Goal: Transaction & Acquisition: Purchase product/service

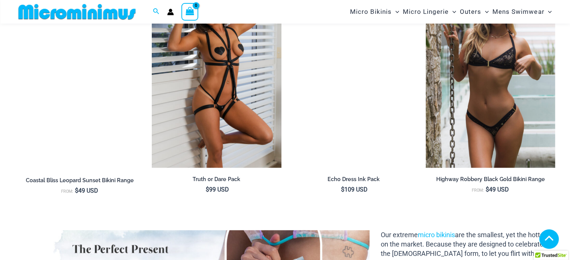
scroll to position [586, 0]
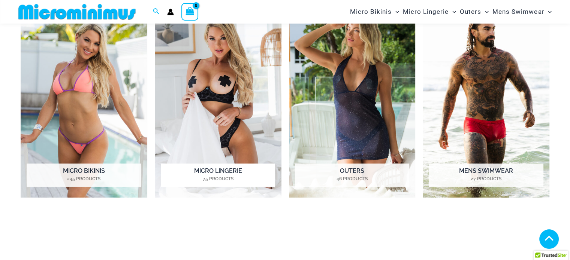
click at [246, 94] on img "Visit product category Micro Lingerie" at bounding box center [218, 100] width 127 height 195
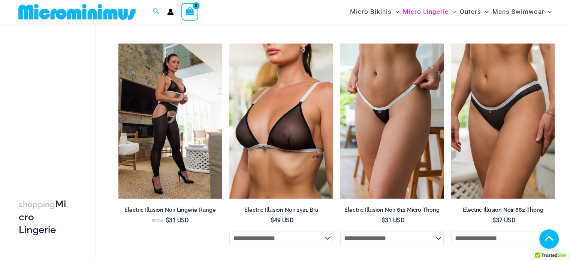
scroll to position [1263, 0]
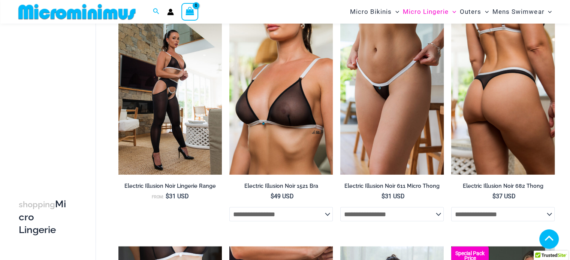
click at [553, 155] on img at bounding box center [502, 96] width 103 height 155
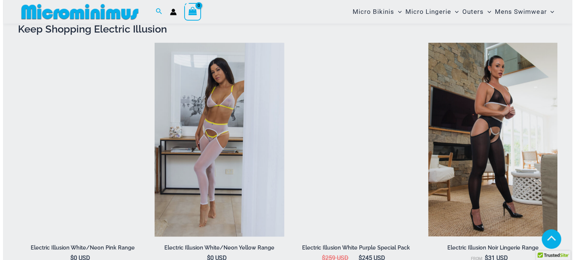
scroll to position [739, 0]
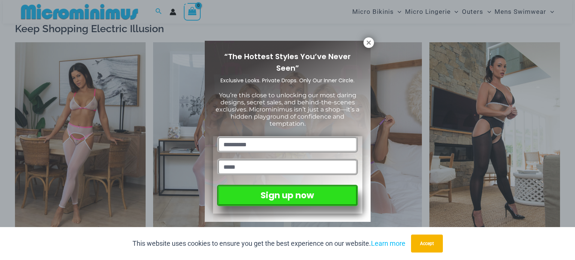
click at [368, 40] on icon at bounding box center [369, 42] width 7 height 7
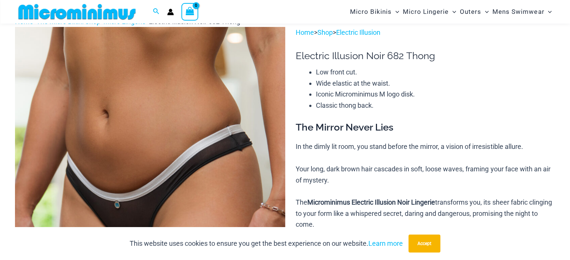
scroll to position [0, 0]
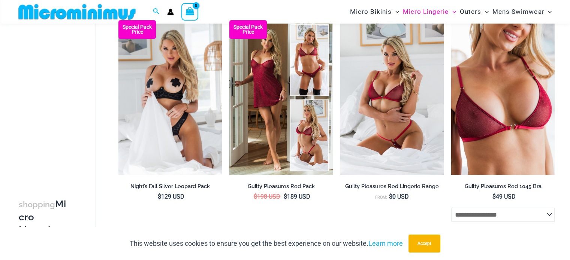
scroll to position [121, 0]
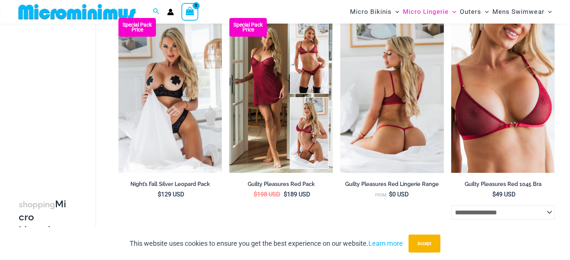
click at [400, 81] on img at bounding box center [391, 95] width 103 height 155
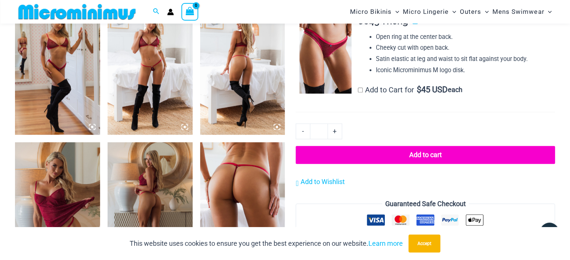
scroll to position [616, 0]
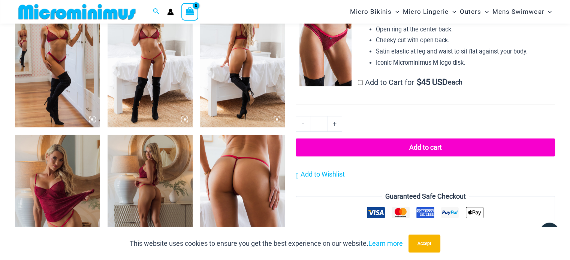
click at [246, 175] on img at bounding box center [242, 198] width 85 height 127
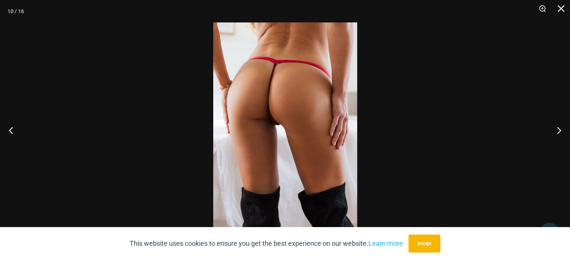
click at [252, 110] on img at bounding box center [285, 129] width 144 height 215
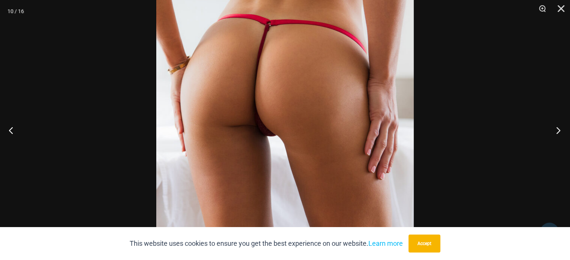
click at [553, 131] on button "Next" at bounding box center [556, 130] width 28 height 37
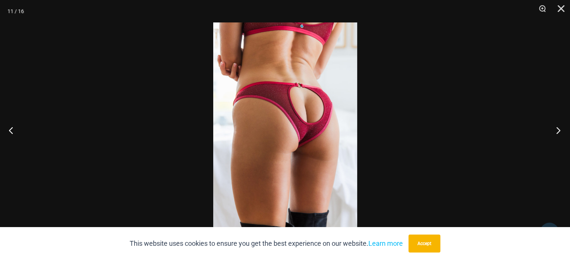
click at [553, 131] on button "Next" at bounding box center [556, 130] width 28 height 37
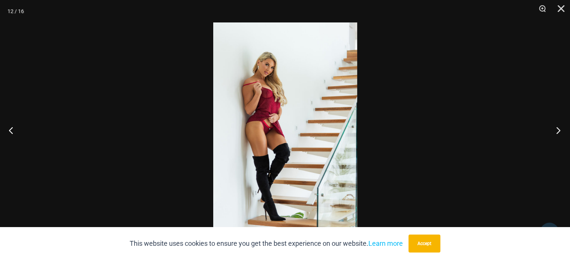
click at [553, 131] on button "Next" at bounding box center [556, 130] width 28 height 37
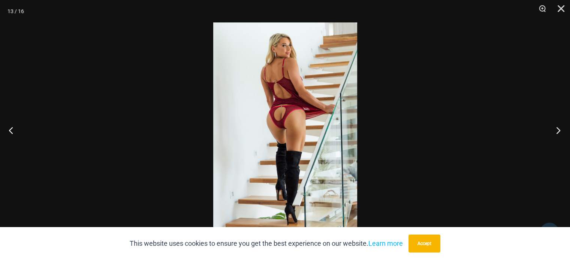
click at [553, 131] on button "Next" at bounding box center [556, 130] width 28 height 37
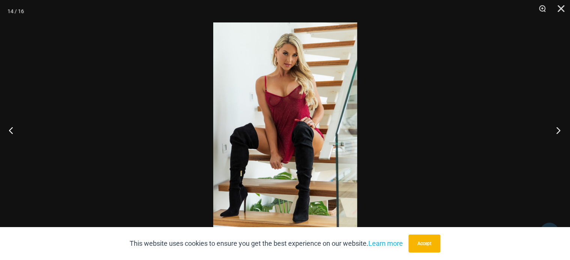
click at [553, 131] on button "Next" at bounding box center [556, 130] width 28 height 37
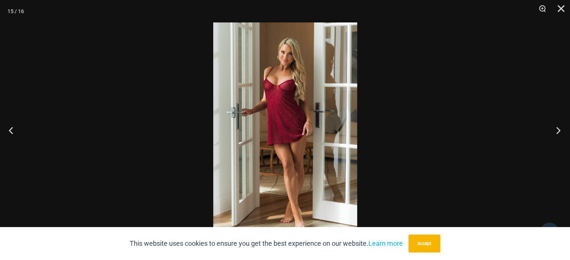
click at [553, 131] on button "Next" at bounding box center [556, 130] width 28 height 37
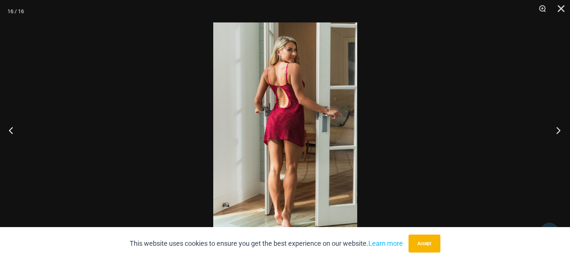
click at [553, 131] on button "Next" at bounding box center [556, 130] width 28 height 37
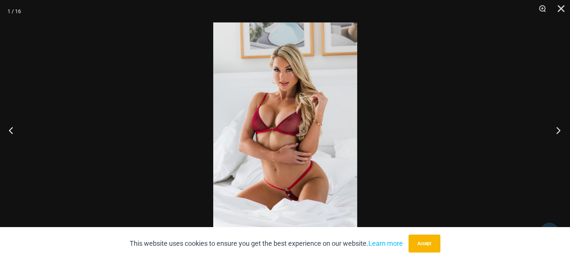
click at [553, 131] on button "Next" at bounding box center [556, 130] width 28 height 37
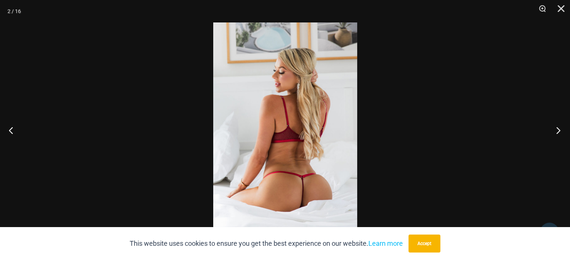
click at [553, 131] on button "Next" at bounding box center [556, 130] width 28 height 37
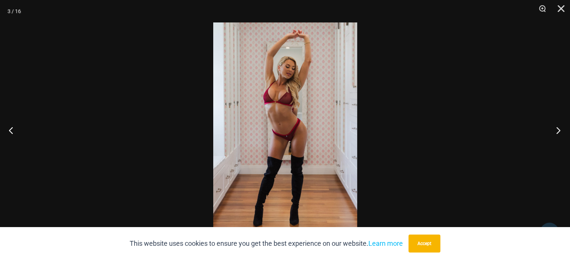
click at [553, 131] on button "Next" at bounding box center [556, 130] width 28 height 37
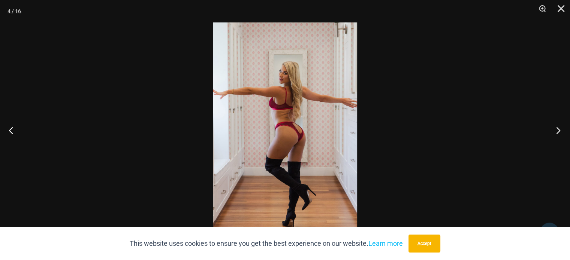
click at [553, 131] on button "Next" at bounding box center [556, 130] width 28 height 37
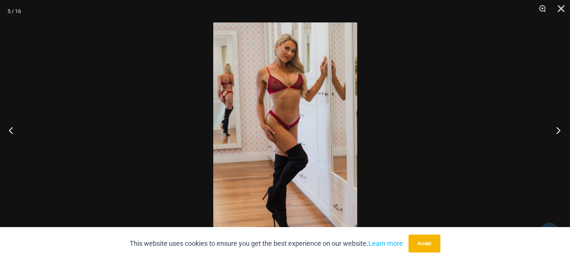
click at [553, 131] on button "Next" at bounding box center [556, 130] width 28 height 37
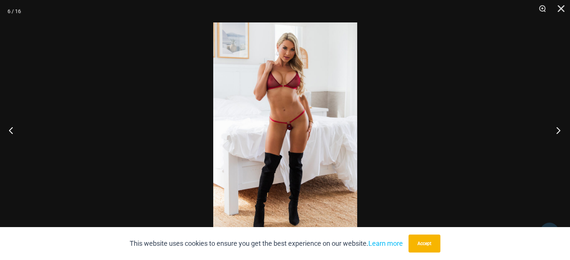
click at [553, 131] on button "Next" at bounding box center [556, 130] width 28 height 37
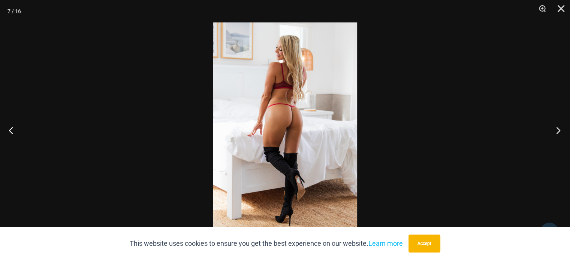
click at [553, 131] on button "Next" at bounding box center [556, 130] width 28 height 37
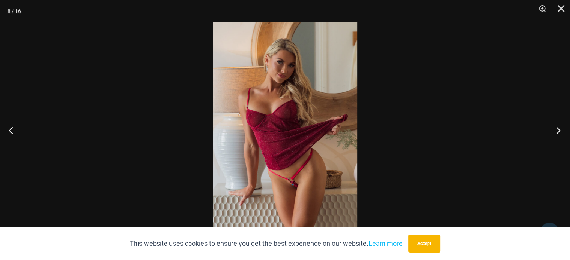
click at [553, 131] on button "Next" at bounding box center [556, 130] width 28 height 37
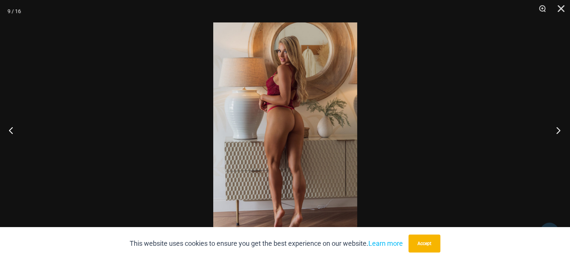
click at [553, 131] on button "Next" at bounding box center [556, 130] width 28 height 37
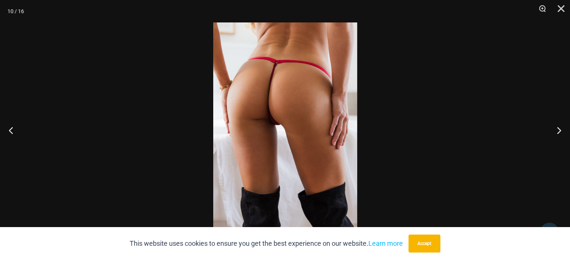
click at [275, 80] on img at bounding box center [285, 129] width 144 height 215
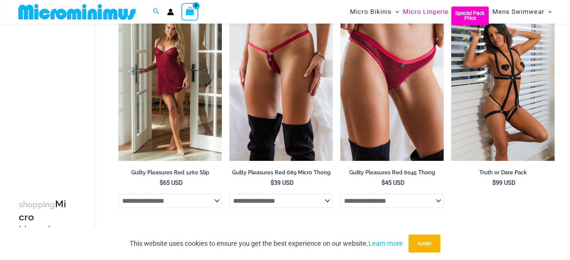
scroll to position [357, 0]
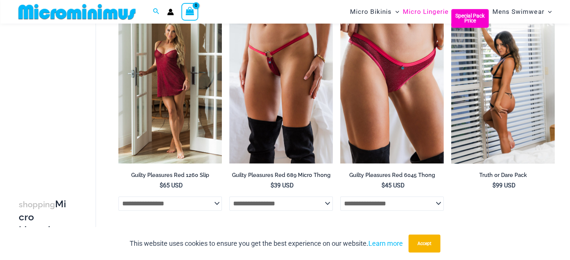
click at [513, 72] on img at bounding box center [502, 86] width 103 height 155
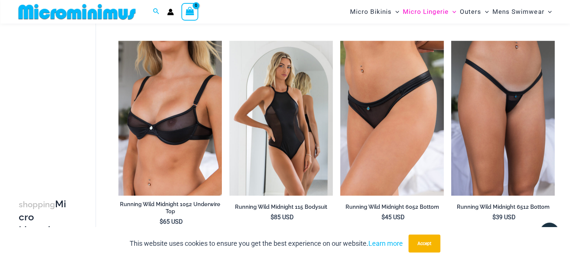
scroll to position [776, 0]
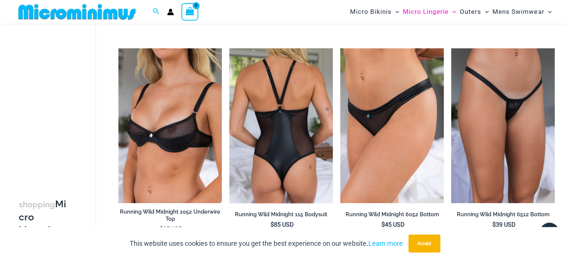
click at [292, 115] on img at bounding box center [280, 125] width 103 height 155
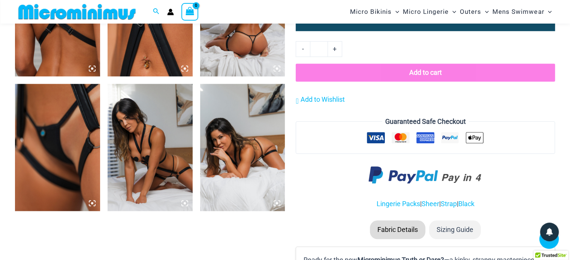
scroll to position [661, 0]
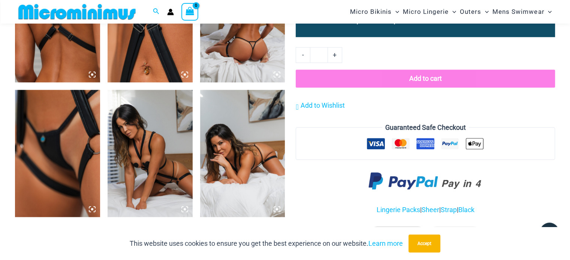
click at [266, 140] on img at bounding box center [242, 153] width 85 height 127
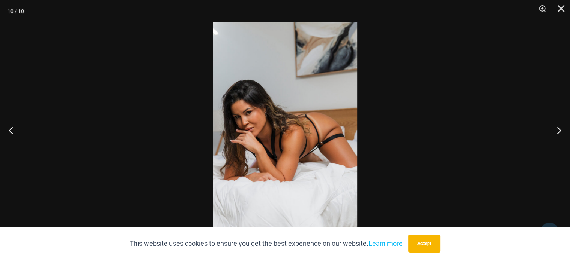
click at [342, 125] on img at bounding box center [285, 129] width 144 height 215
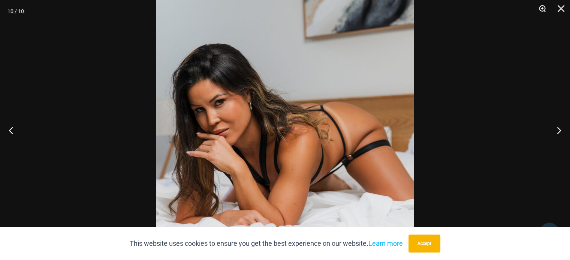
click at [539, 10] on button "Zoom" at bounding box center [539, 11] width 19 height 22
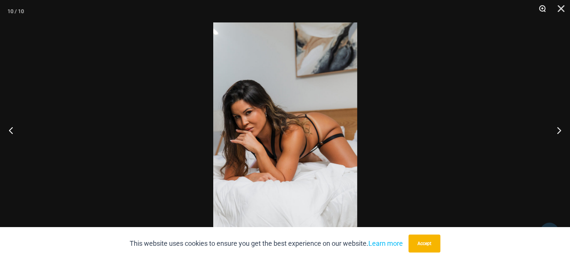
click at [539, 10] on button "Zoom" at bounding box center [539, 11] width 19 height 22
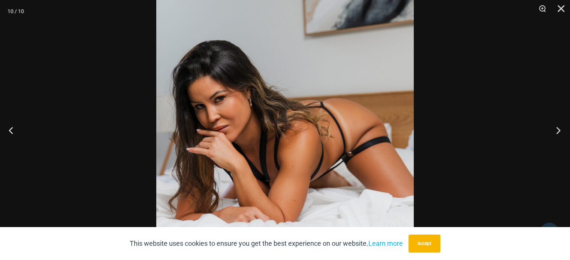
click at [558, 131] on button "Next" at bounding box center [556, 130] width 28 height 37
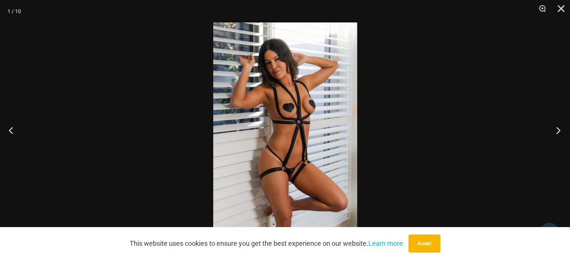
click at [558, 131] on button "Next" at bounding box center [556, 130] width 28 height 37
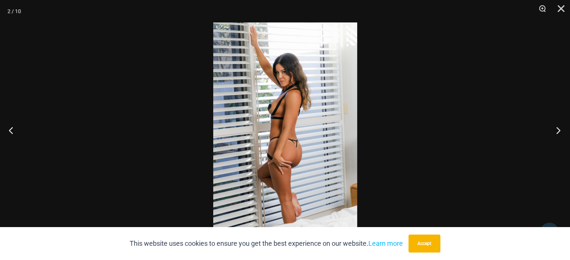
click at [558, 131] on button "Next" at bounding box center [556, 130] width 28 height 37
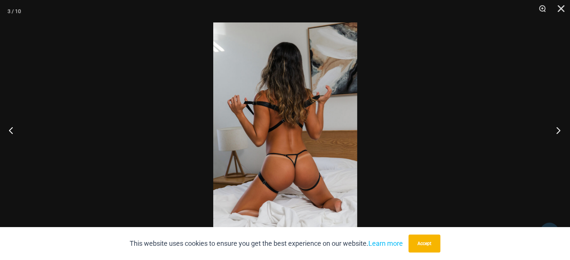
click at [558, 131] on button "Next" at bounding box center [556, 130] width 28 height 37
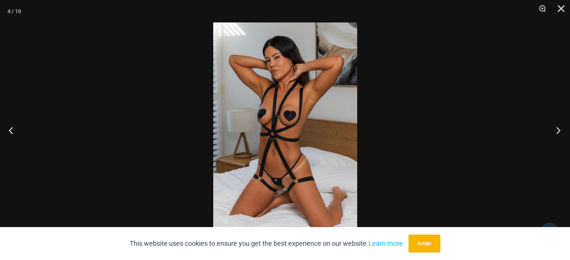
click at [558, 131] on button "Next" at bounding box center [556, 130] width 28 height 37
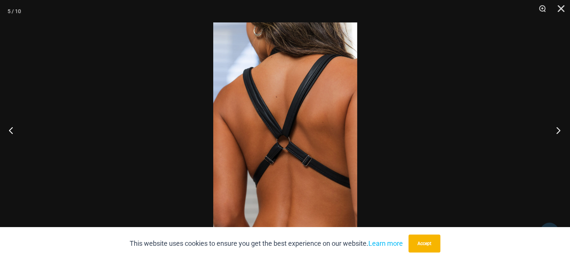
click at [558, 131] on button "Next" at bounding box center [556, 130] width 28 height 37
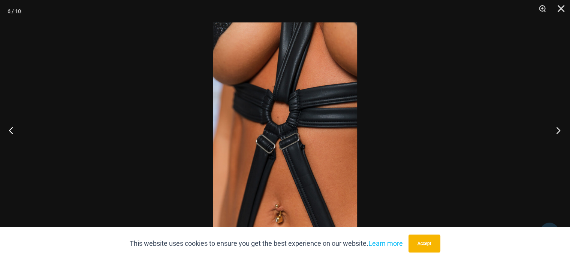
click at [558, 131] on button "Next" at bounding box center [556, 130] width 28 height 37
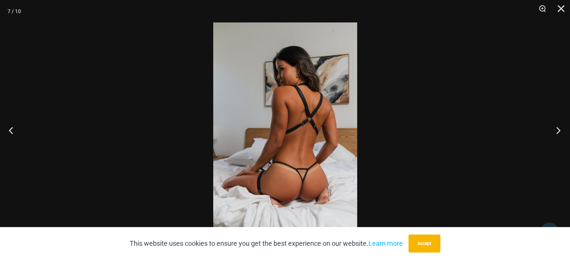
click at [558, 131] on button "Next" at bounding box center [556, 130] width 28 height 37
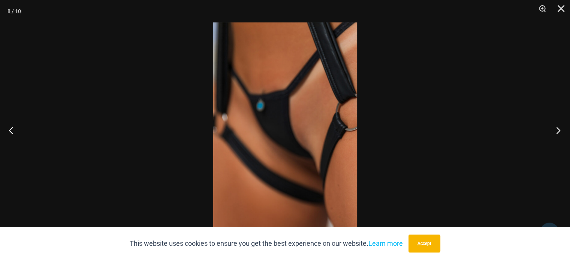
click at [558, 131] on button "Next" at bounding box center [556, 130] width 28 height 37
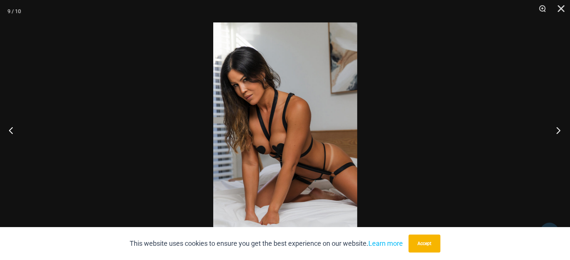
click at [558, 131] on button "Next" at bounding box center [556, 130] width 28 height 37
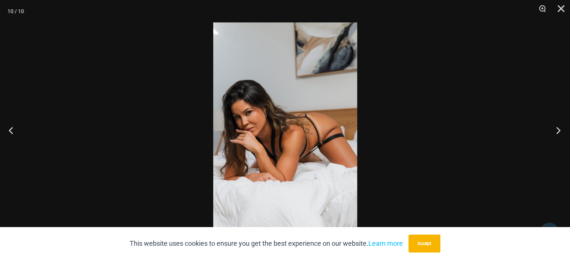
click at [558, 131] on button "Next" at bounding box center [556, 130] width 28 height 37
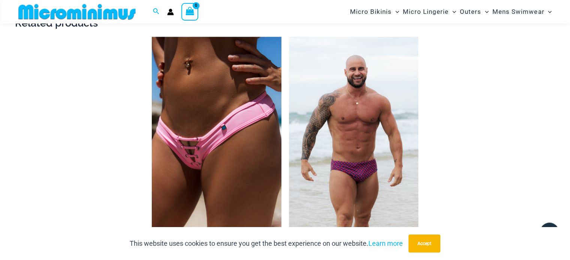
scroll to position [1167, 0]
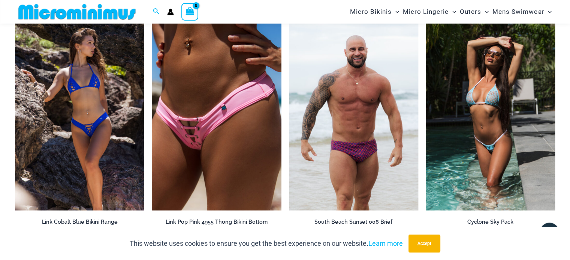
drag, startPoint x: 572, startPoint y: 23, endPoint x: 568, endPoint y: 136, distance: 113.2
click at [568, 136] on html "Skip to content Search for: Search Search No products in the cart. No products …" at bounding box center [285, 189] width 570 height 2713
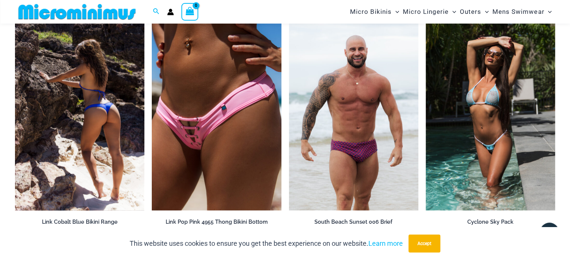
click at [81, 145] on img at bounding box center [79, 114] width 129 height 194
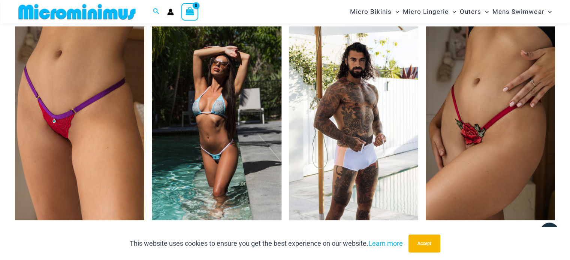
scroll to position [1430, 0]
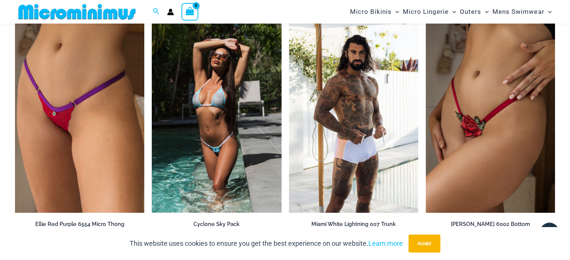
drag, startPoint x: 573, startPoint y: 22, endPoint x: 563, endPoint y: 146, distance: 124.0
click at [563, 146] on html "Skip to content Search for: Search Search No products in the cart. No products …" at bounding box center [285, 58] width 570 height 2977
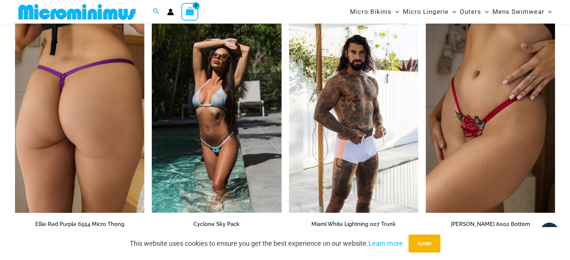
click at [111, 85] on img at bounding box center [79, 116] width 129 height 194
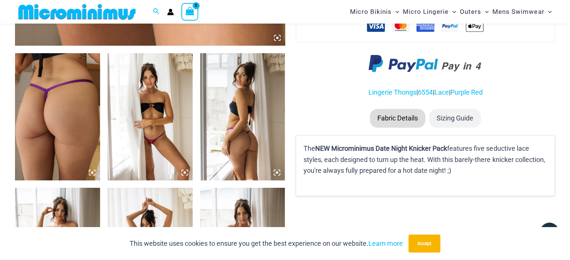
scroll to position [439, 0]
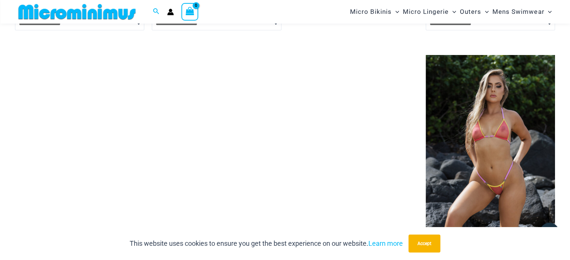
scroll to position [988, 0]
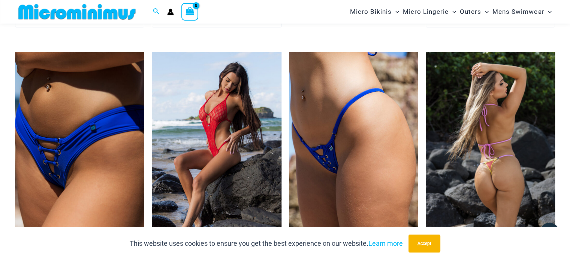
click at [473, 161] on img at bounding box center [489, 149] width 129 height 194
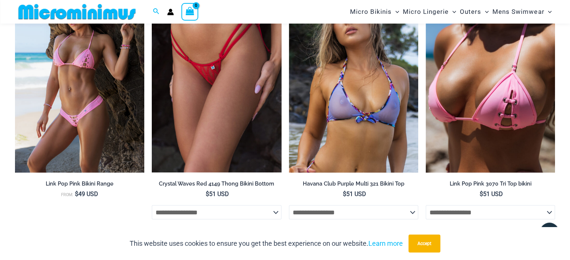
scroll to position [1241, 0]
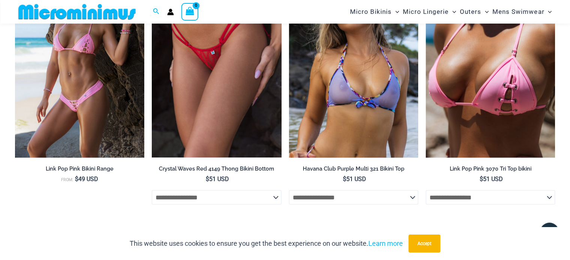
drag, startPoint x: 572, startPoint y: 24, endPoint x: 561, endPoint y: 152, distance: 128.2
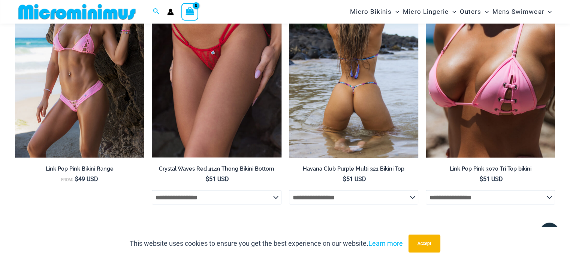
click at [374, 101] on img at bounding box center [353, 61] width 129 height 194
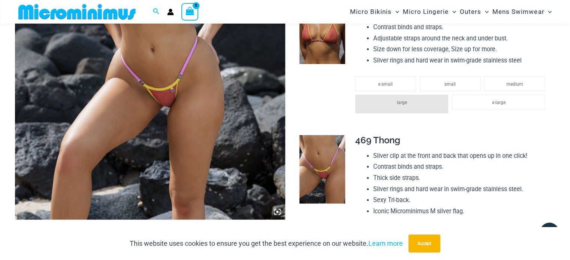
scroll to position [250, 0]
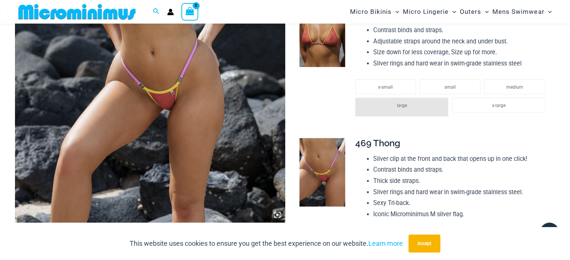
click at [227, 90] on img at bounding box center [150, 20] width 270 height 405
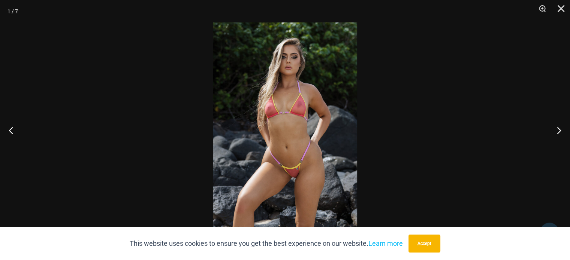
click at [318, 126] on img at bounding box center [285, 129] width 144 height 215
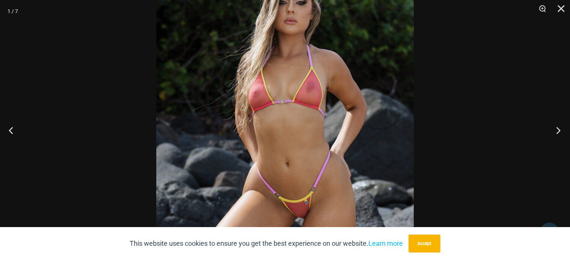
click at [557, 127] on button "Next" at bounding box center [556, 130] width 28 height 37
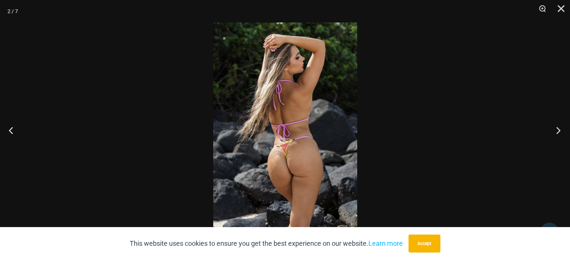
click at [557, 127] on button "Next" at bounding box center [556, 130] width 28 height 37
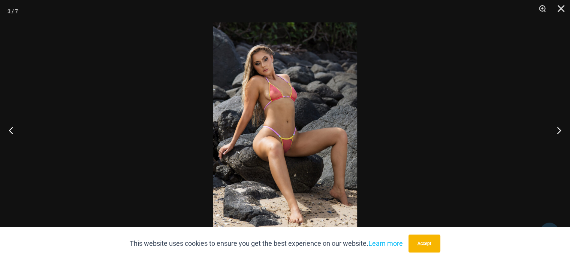
click at [319, 134] on img at bounding box center [285, 129] width 144 height 215
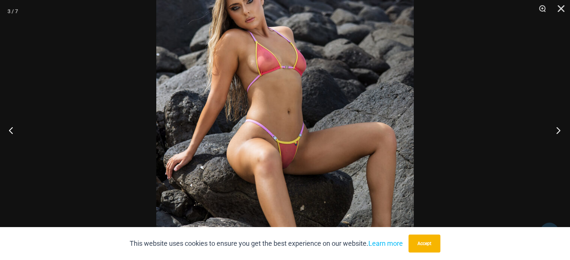
click at [558, 133] on button "Next" at bounding box center [556, 130] width 28 height 37
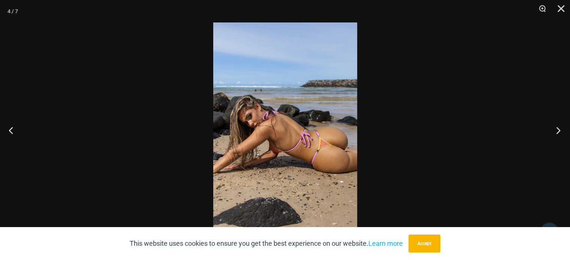
click at [558, 133] on button "Next" at bounding box center [556, 130] width 28 height 37
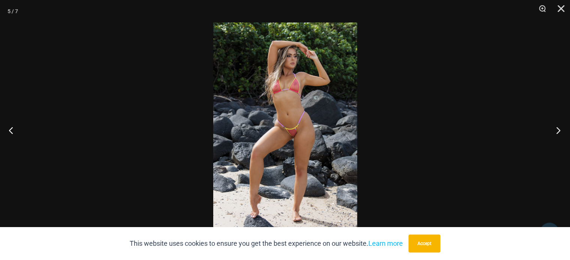
click at [558, 133] on button "Next" at bounding box center [556, 130] width 28 height 37
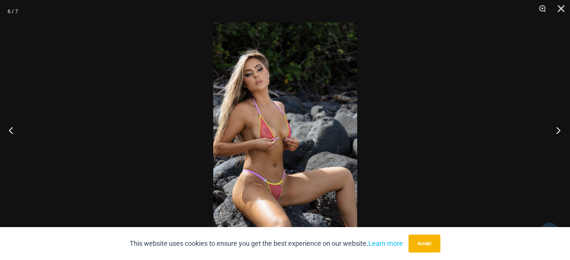
click at [558, 133] on button "Next" at bounding box center [556, 130] width 28 height 37
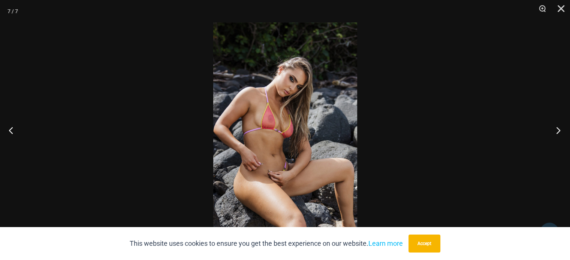
click at [558, 133] on button "Next" at bounding box center [556, 130] width 28 height 37
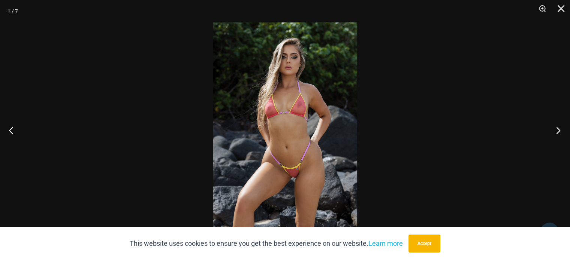
click at [558, 133] on button "Next" at bounding box center [556, 130] width 28 height 37
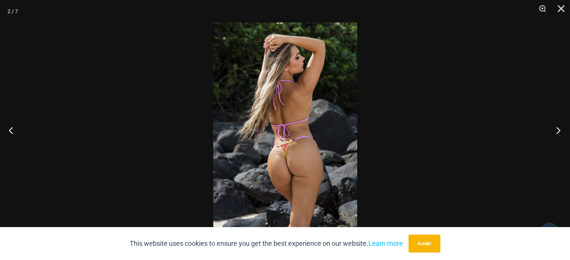
click at [558, 133] on button "Next" at bounding box center [556, 130] width 28 height 37
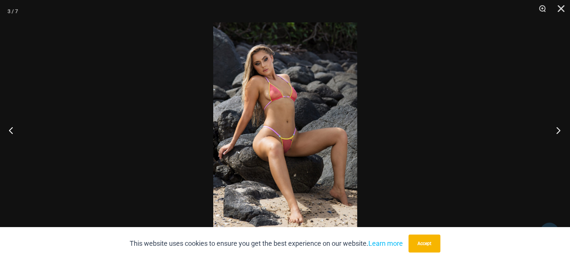
click at [558, 133] on button "Next" at bounding box center [556, 130] width 28 height 37
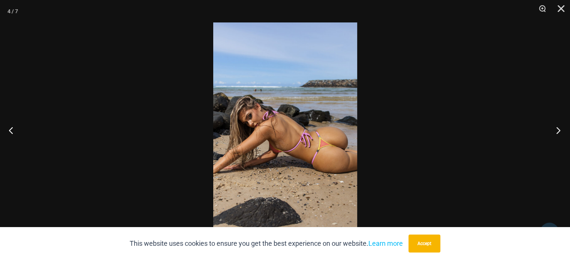
click at [558, 133] on button "Next" at bounding box center [556, 130] width 28 height 37
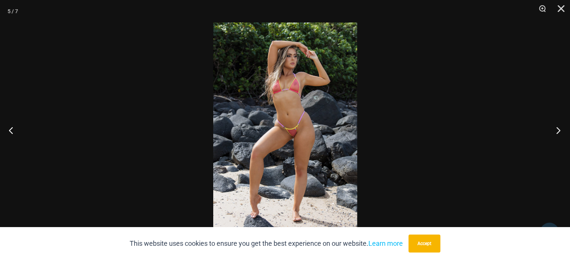
click at [558, 133] on button "Next" at bounding box center [556, 130] width 28 height 37
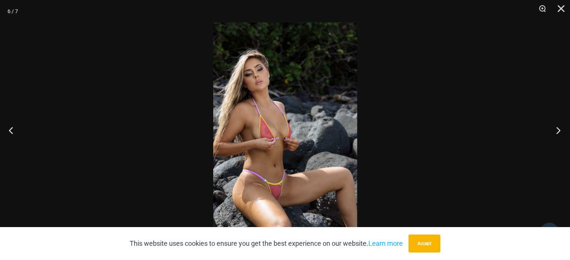
click at [558, 133] on button "Next" at bounding box center [556, 130] width 28 height 37
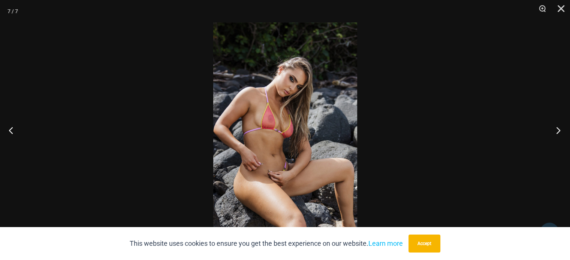
click at [558, 133] on button "Next" at bounding box center [556, 130] width 28 height 37
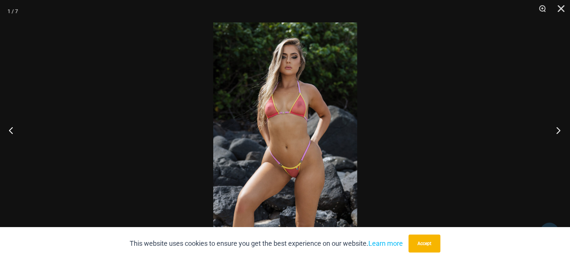
click at [553, 125] on button "Next" at bounding box center [556, 130] width 28 height 37
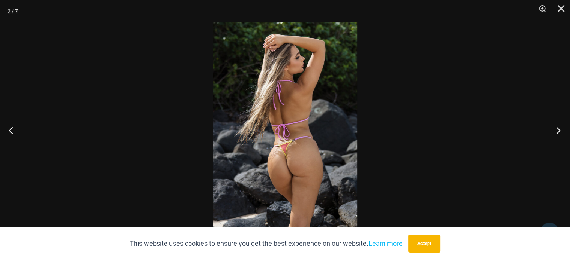
click at [553, 125] on button "Next" at bounding box center [556, 130] width 28 height 37
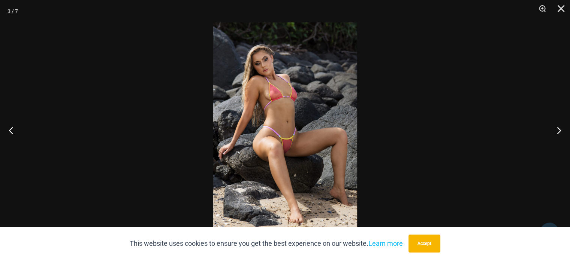
click at [303, 119] on img at bounding box center [285, 129] width 144 height 215
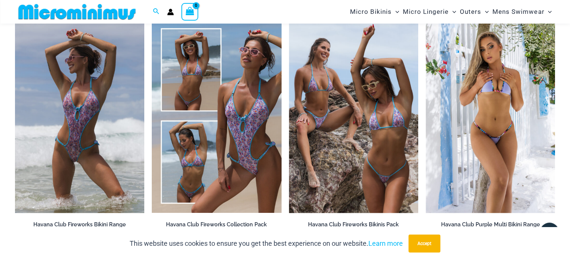
scroll to position [1055, 0]
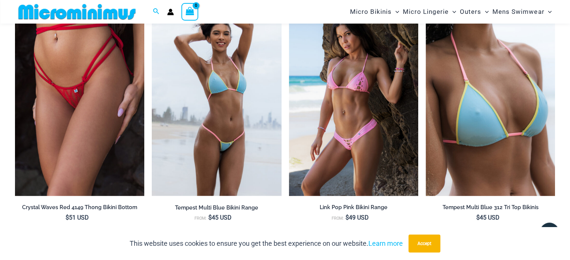
drag, startPoint x: 574, startPoint y: 10, endPoint x: 572, endPoint y: 146, distance: 136.0
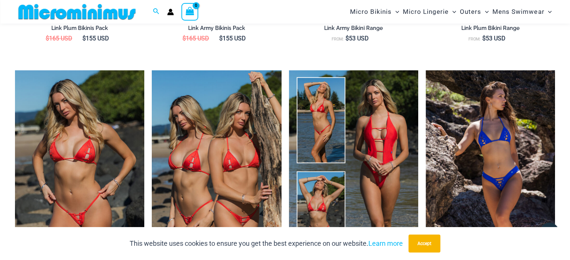
scroll to position [933, 0]
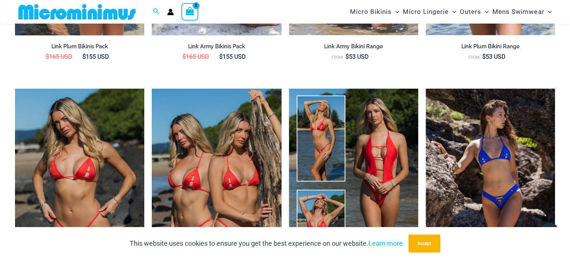
drag, startPoint x: 572, startPoint y: 11, endPoint x: 566, endPoint y: 92, distance: 81.5
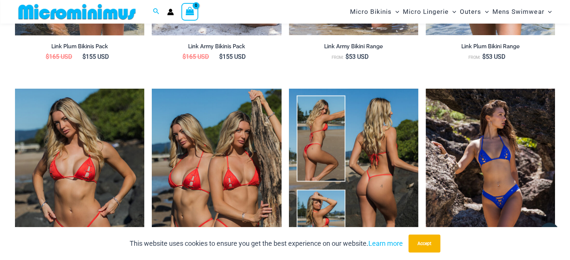
click at [375, 112] on img at bounding box center [353, 186] width 129 height 194
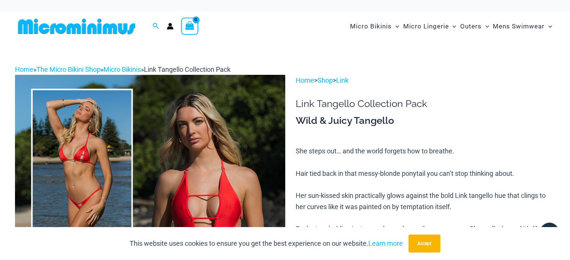
drag, startPoint x: 571, startPoint y: 13, endPoint x: 560, endPoint y: -16, distance: 30.9
click at [569, 13] on div "Search for: Search Search No products in the cart. No products in the cart. Con…" at bounding box center [285, 26] width 570 height 30
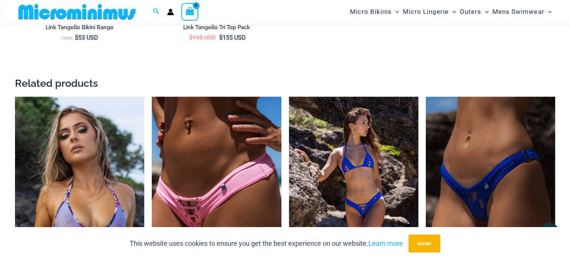
scroll to position [1651, 0]
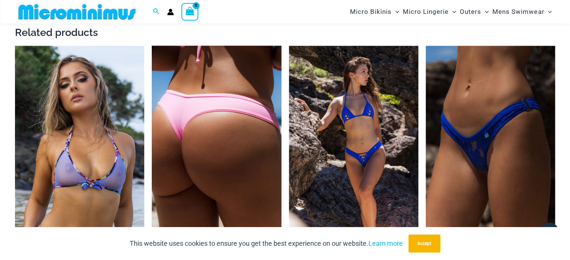
click at [223, 171] on img at bounding box center [216, 143] width 129 height 194
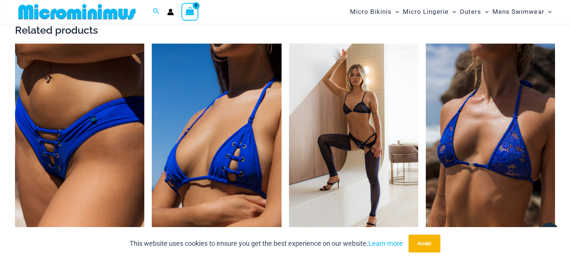
scroll to position [1513, 0]
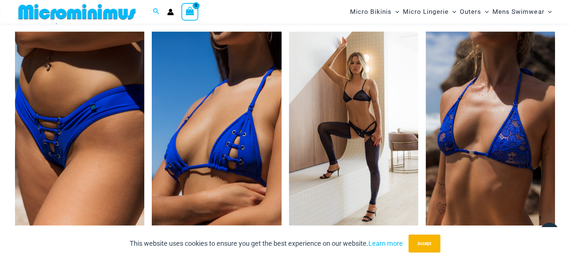
drag, startPoint x: 572, startPoint y: 16, endPoint x: 575, endPoint y: 137, distance: 121.0
click at [569, 137] on html "Skip to content Search for: Search Search No products in the cart. No products …" at bounding box center [285, 102] width 570 height 3231
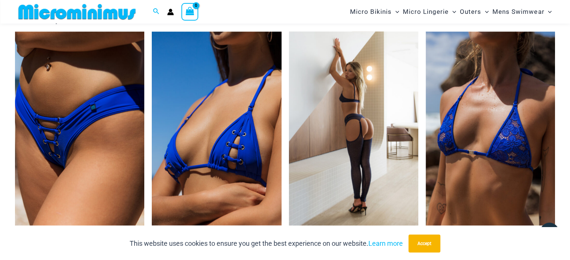
click at [364, 82] on img at bounding box center [353, 129] width 129 height 194
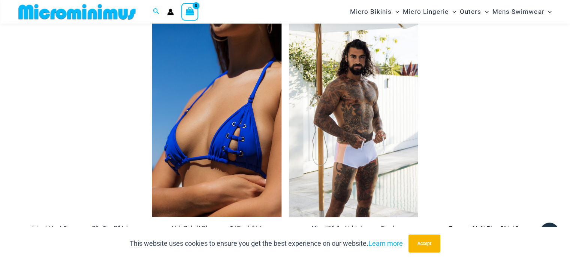
scroll to position [1174, 0]
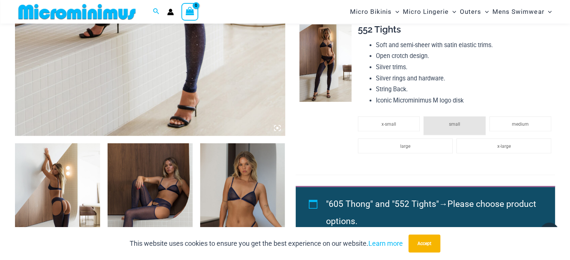
drag, startPoint x: 571, startPoint y: 22, endPoint x: 558, endPoint y: 60, distance: 39.5
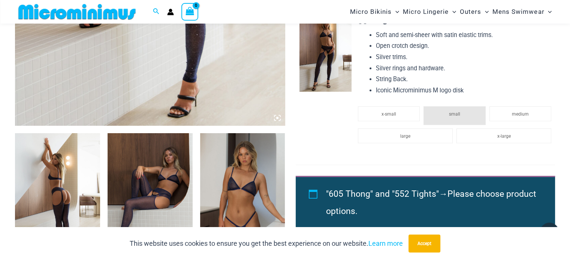
click at [78, 173] on img at bounding box center [57, 196] width 85 height 127
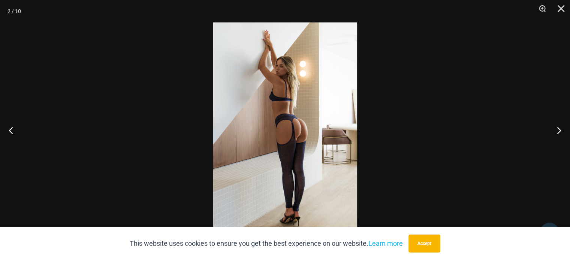
click at [78, 173] on div at bounding box center [285, 130] width 570 height 260
click at [291, 142] on img at bounding box center [285, 129] width 144 height 215
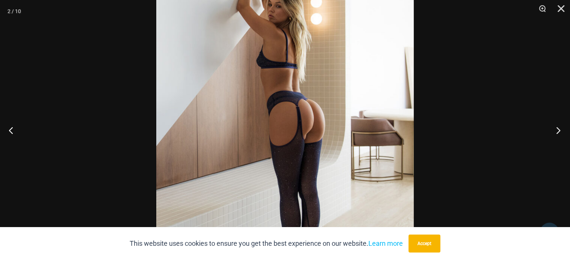
click at [560, 131] on button "Next" at bounding box center [556, 130] width 28 height 37
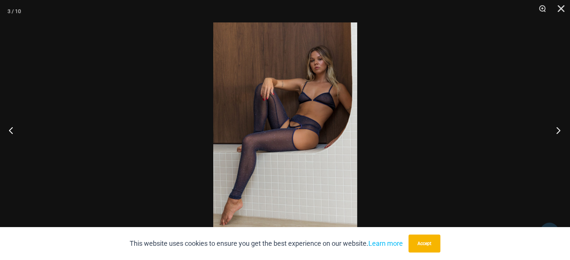
click at [560, 131] on button "Next" at bounding box center [556, 130] width 28 height 37
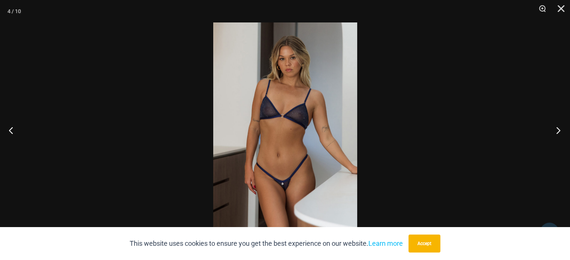
click at [560, 131] on button "Next" at bounding box center [556, 130] width 28 height 37
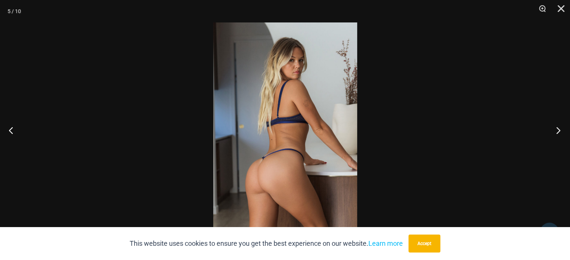
click at [560, 131] on button "Next" at bounding box center [556, 130] width 28 height 37
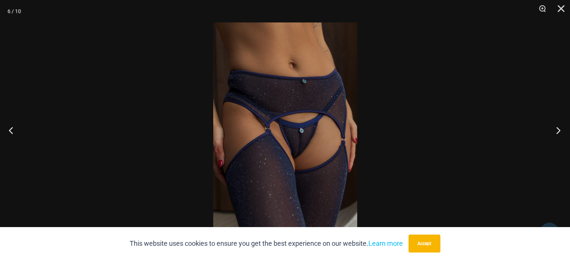
click at [560, 131] on button "Next" at bounding box center [556, 130] width 28 height 37
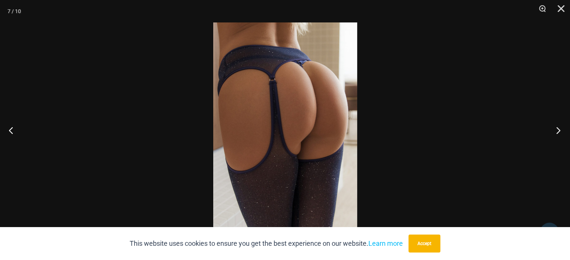
click at [560, 131] on button "Next" at bounding box center [556, 130] width 28 height 37
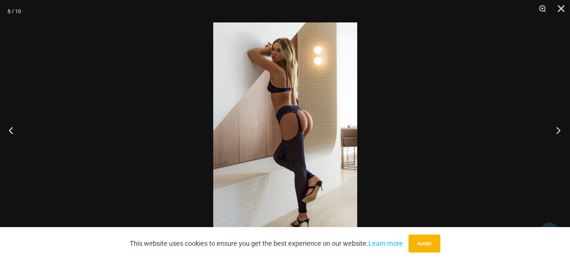
click at [560, 131] on button "Next" at bounding box center [556, 130] width 28 height 37
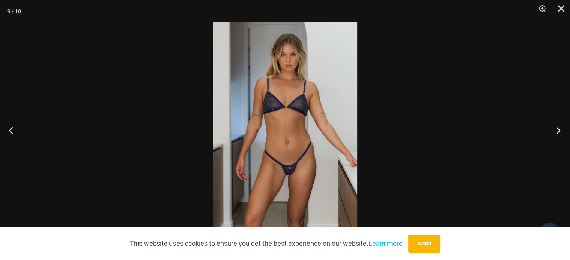
click at [560, 131] on button "Next" at bounding box center [556, 130] width 28 height 37
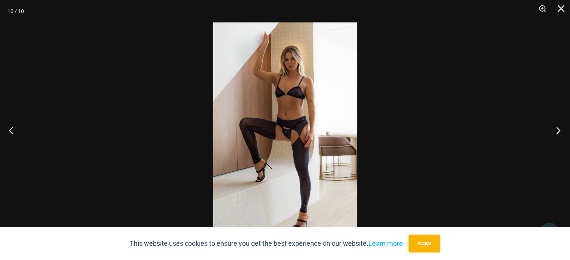
click at [560, 131] on button "Next" at bounding box center [556, 130] width 28 height 37
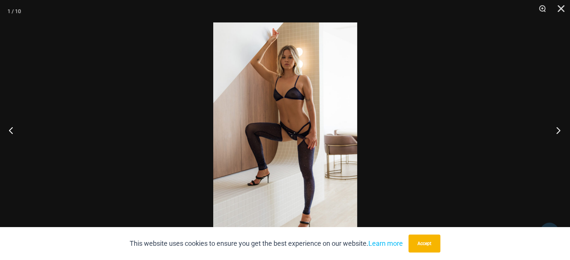
click at [560, 131] on button "Next" at bounding box center [556, 130] width 28 height 37
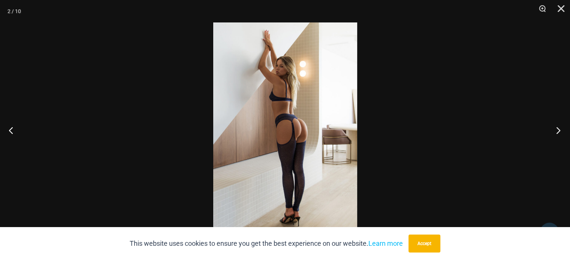
click at [560, 131] on button "Next" at bounding box center [556, 130] width 28 height 37
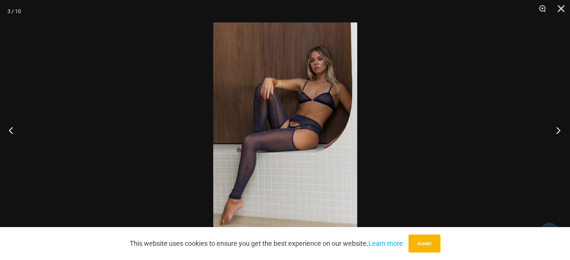
click at [560, 131] on button "Next" at bounding box center [556, 130] width 28 height 37
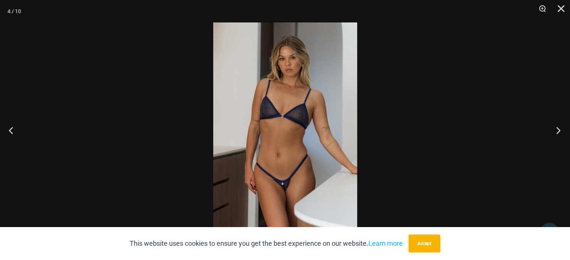
click at [560, 131] on button "Next" at bounding box center [556, 130] width 28 height 37
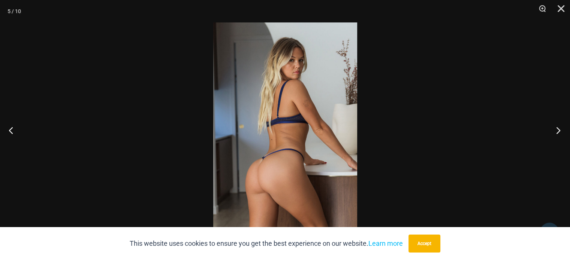
click at [560, 131] on button "Next" at bounding box center [556, 130] width 28 height 37
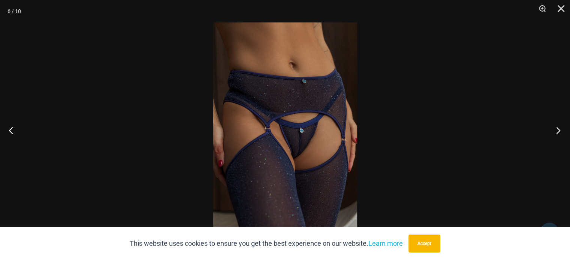
click at [560, 131] on button "Next" at bounding box center [556, 130] width 28 height 37
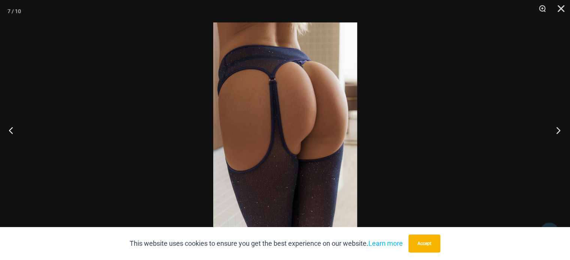
click at [560, 131] on button "Next" at bounding box center [556, 130] width 28 height 37
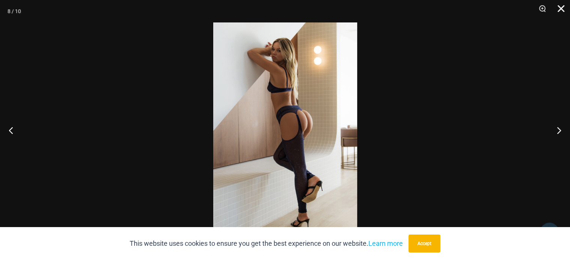
click at [559, 7] on button "Close" at bounding box center [558, 11] width 19 height 22
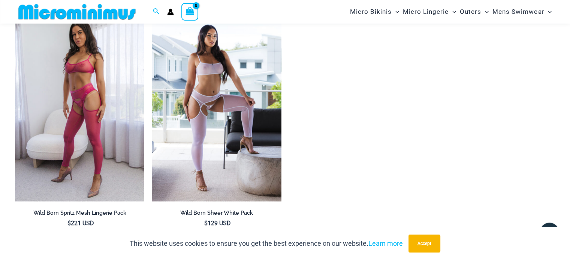
scroll to position [898, 0]
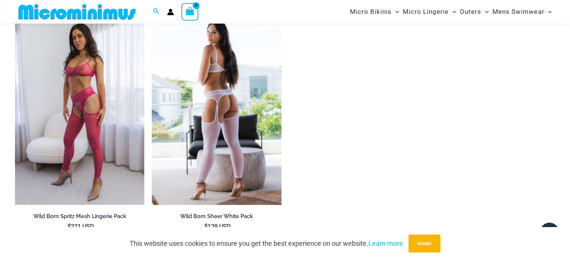
click at [240, 82] on img at bounding box center [216, 108] width 129 height 194
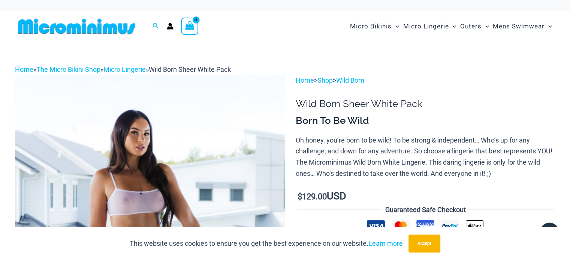
drag, startPoint x: 572, startPoint y: 17, endPoint x: 515, endPoint y: 5, distance: 58.1
